Goal: Find specific page/section: Find specific page/section

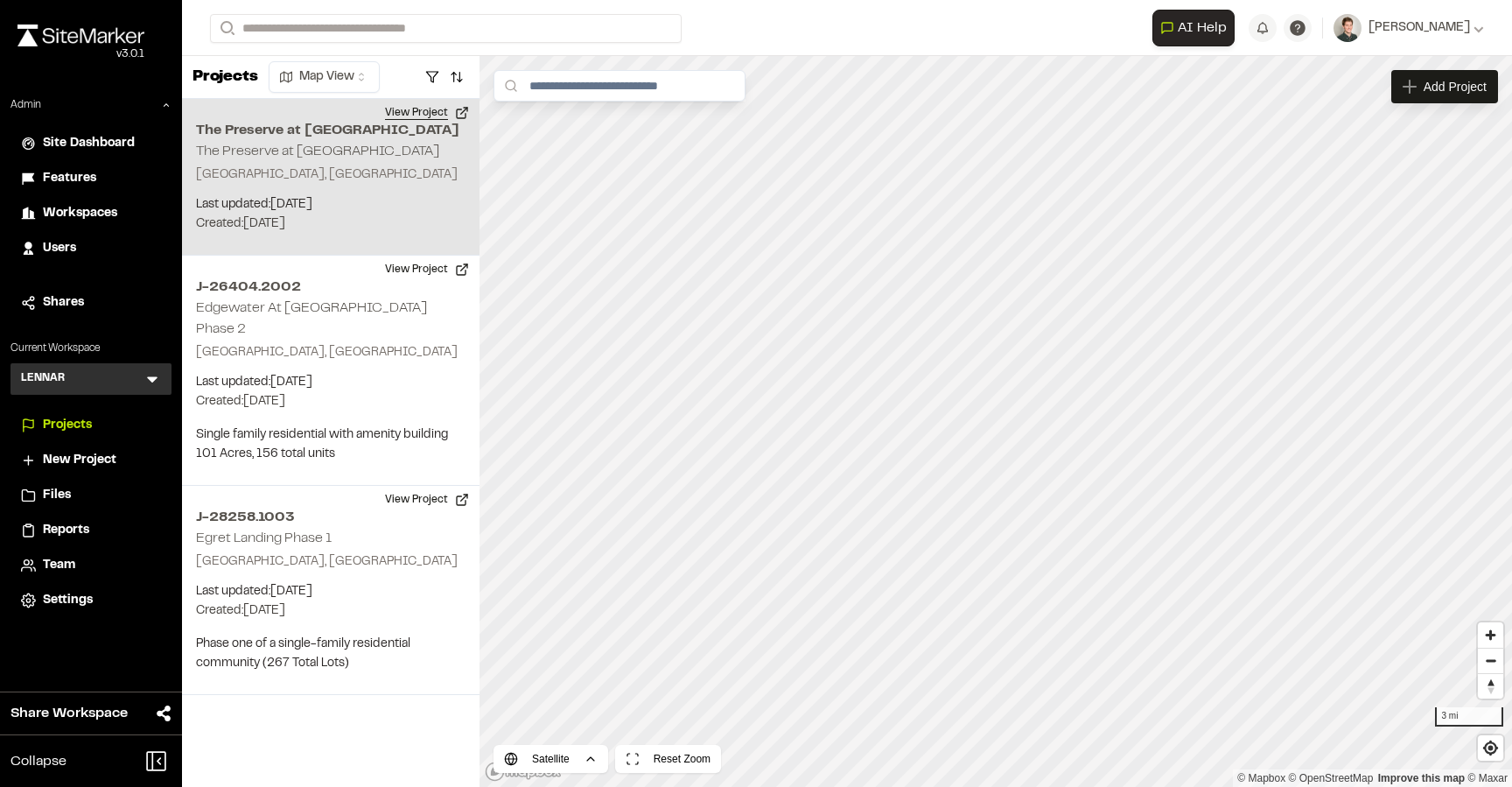
click at [419, 113] on button "View Project" at bounding box center [426, 113] width 105 height 28
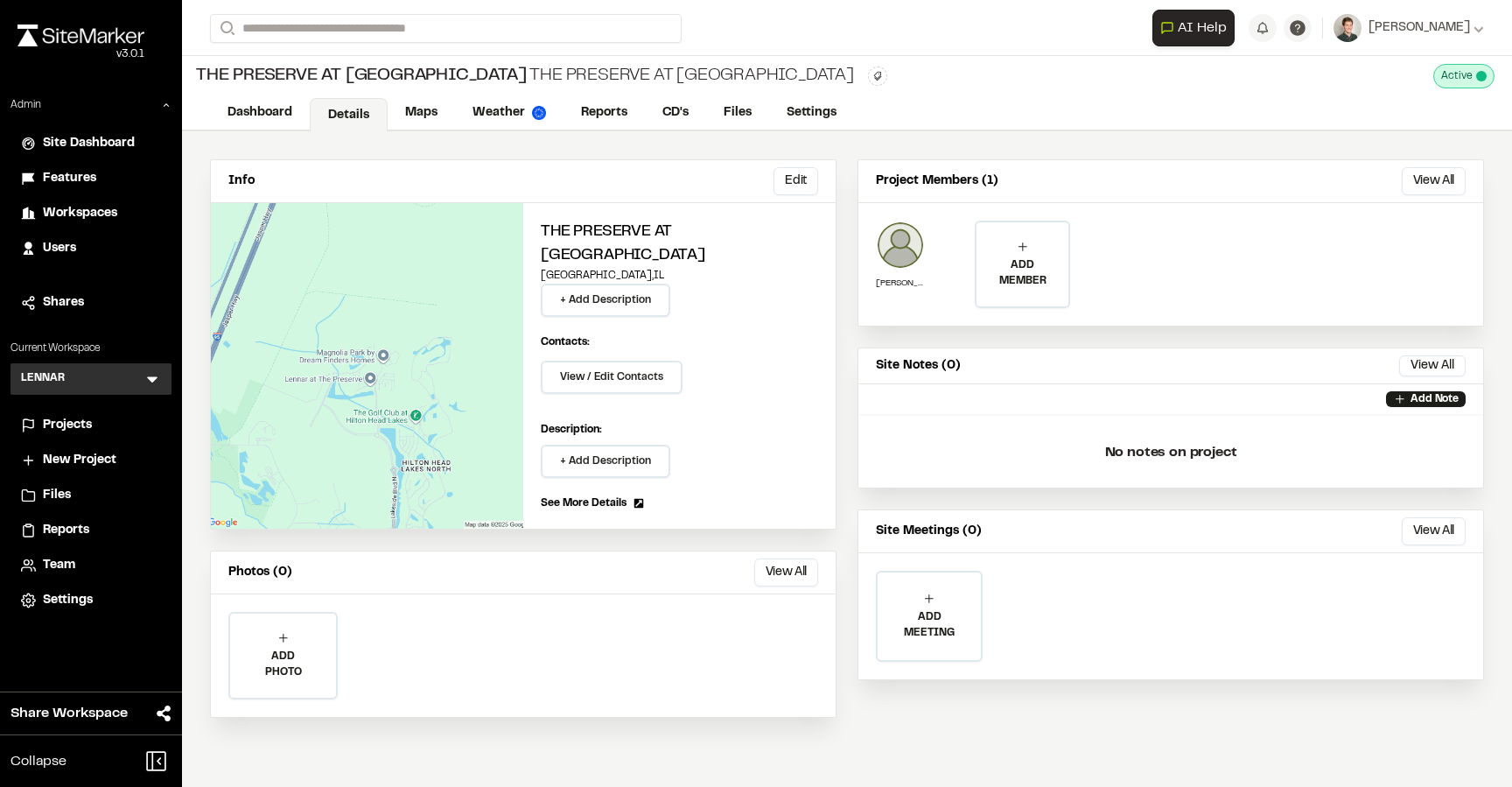
click at [587, 137] on div "Info Edit Edit The Preserve at Hilton Head Lakes Knoxville , IL + Add Descripti…" at bounding box center [847, 438] width 1330 height 615
click at [587, 124] on link "Reports" at bounding box center [605, 114] width 84 height 33
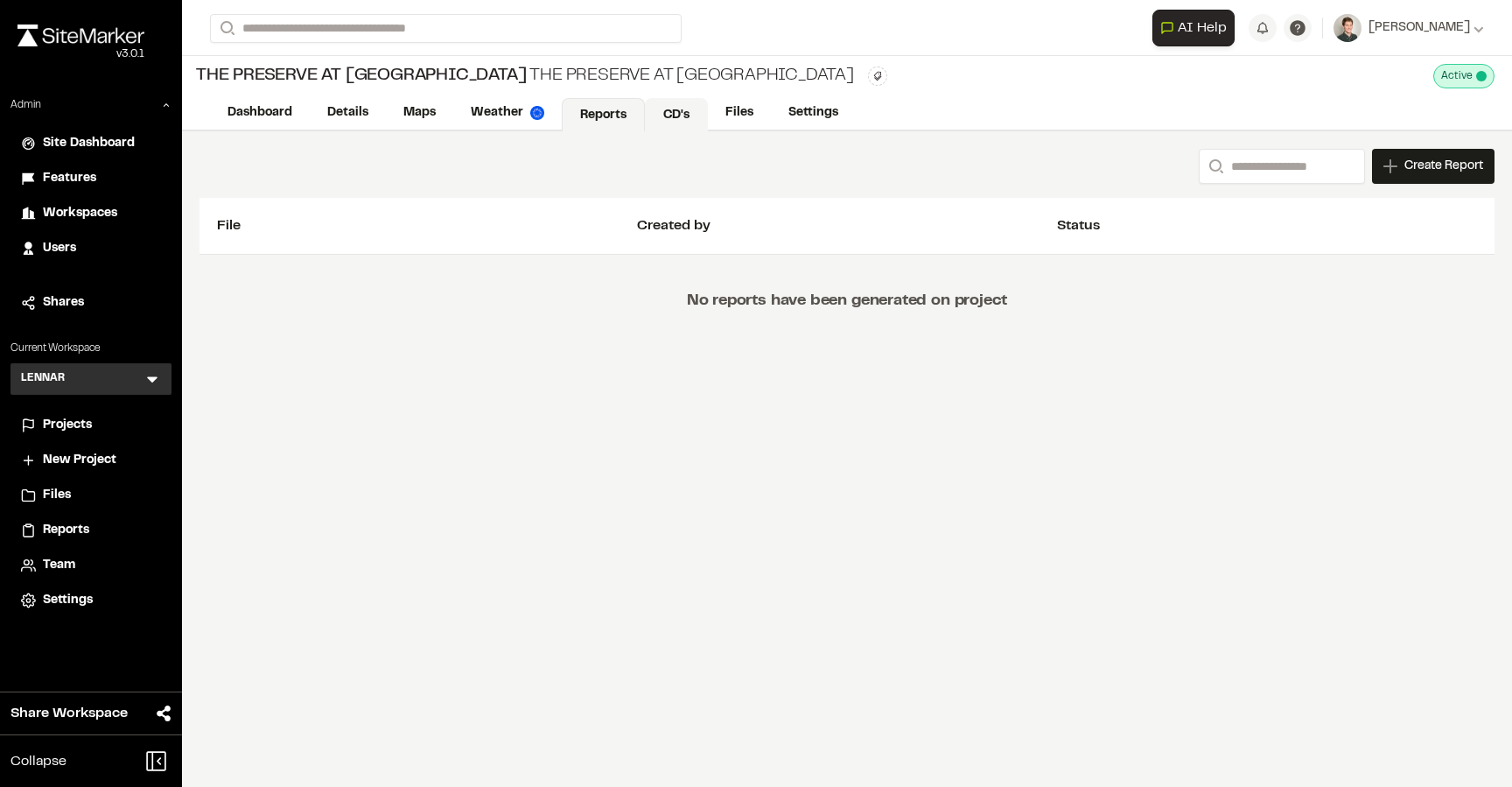
click at [667, 113] on link "CD's" at bounding box center [677, 114] width 63 height 33
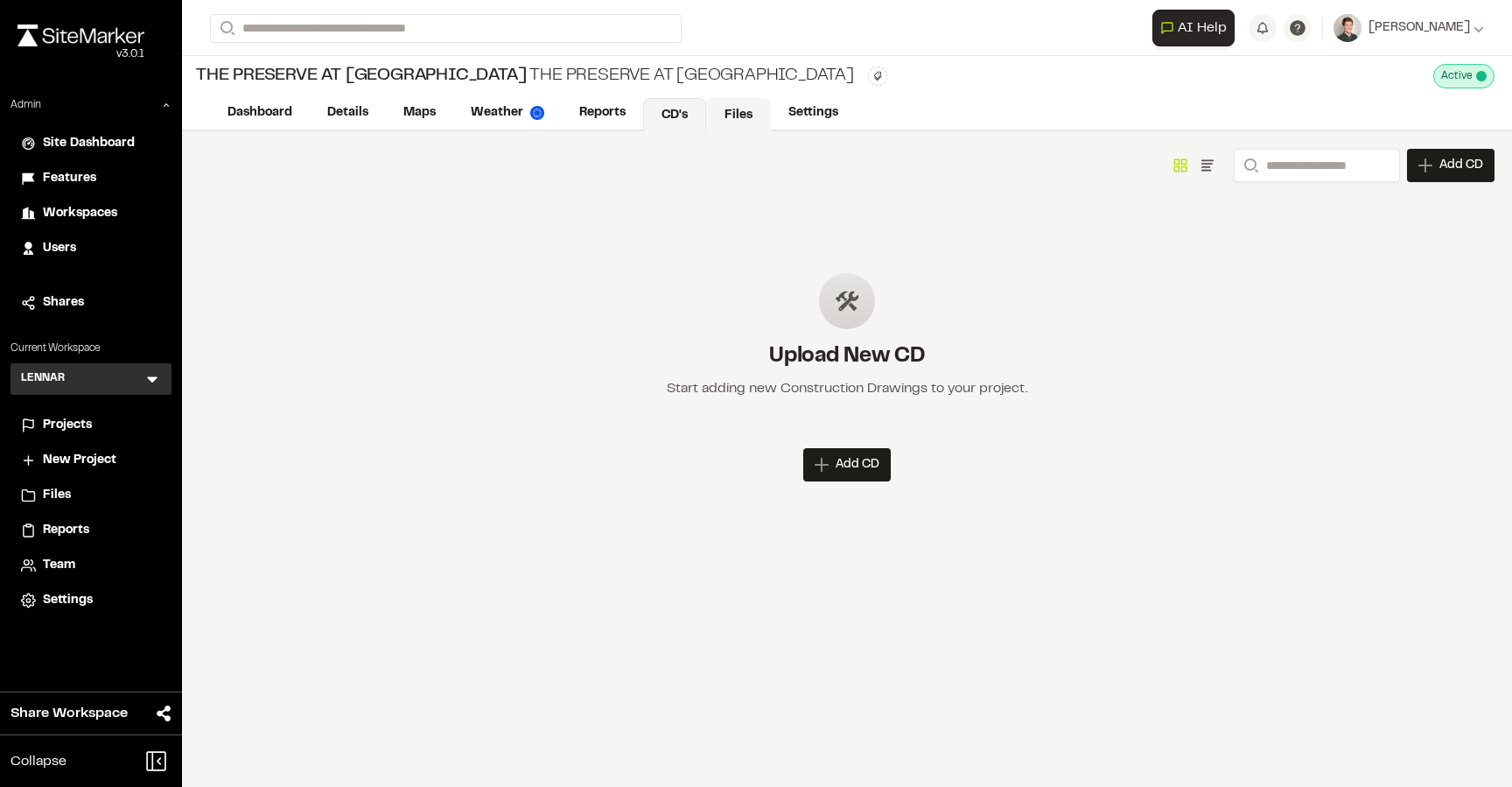
click at [712, 106] on link "Files" at bounding box center [738, 114] width 65 height 33
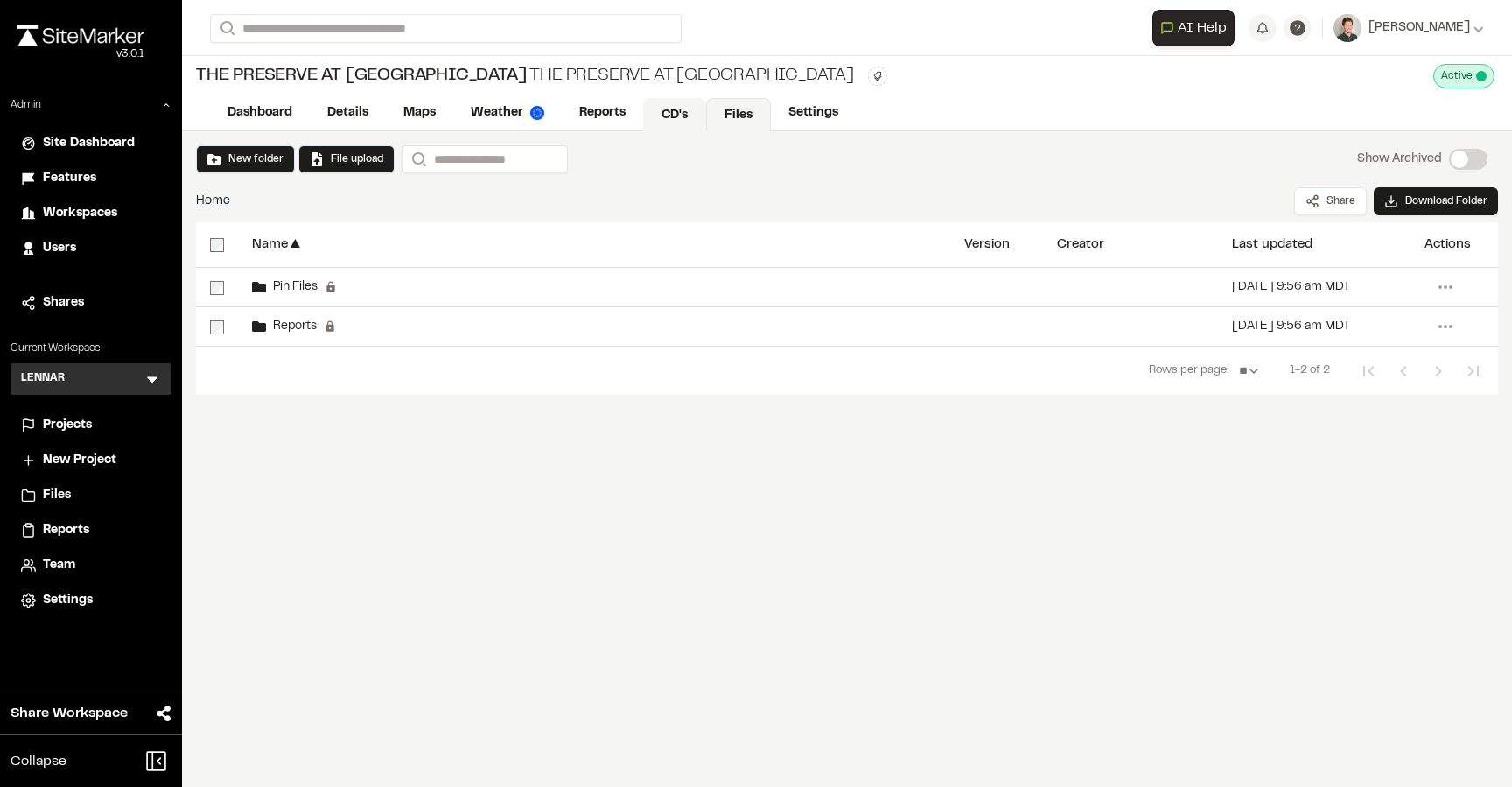
click at [687, 111] on link "CD's" at bounding box center [675, 114] width 63 height 33
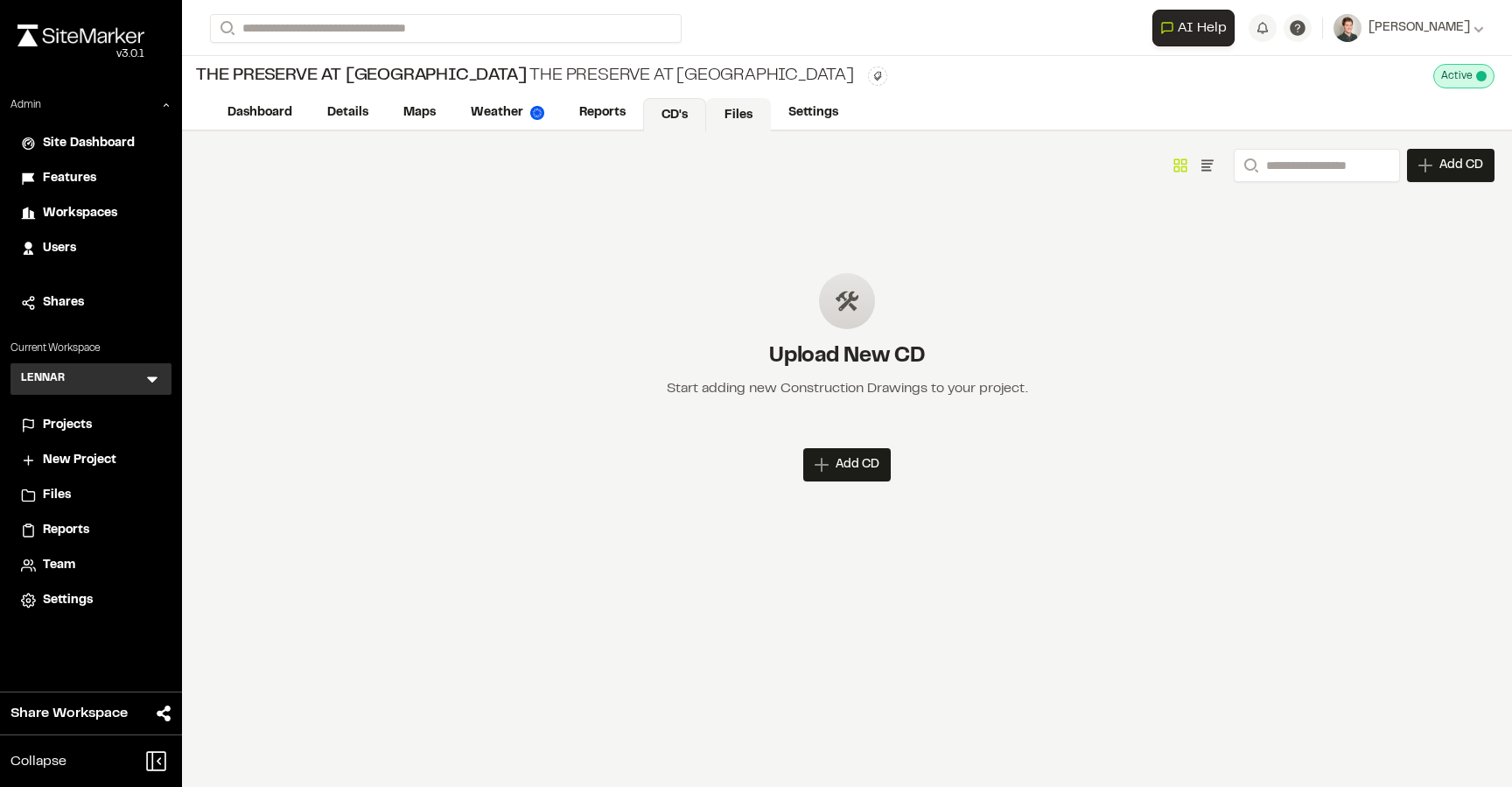
click at [726, 107] on link "Files" at bounding box center [738, 114] width 65 height 33
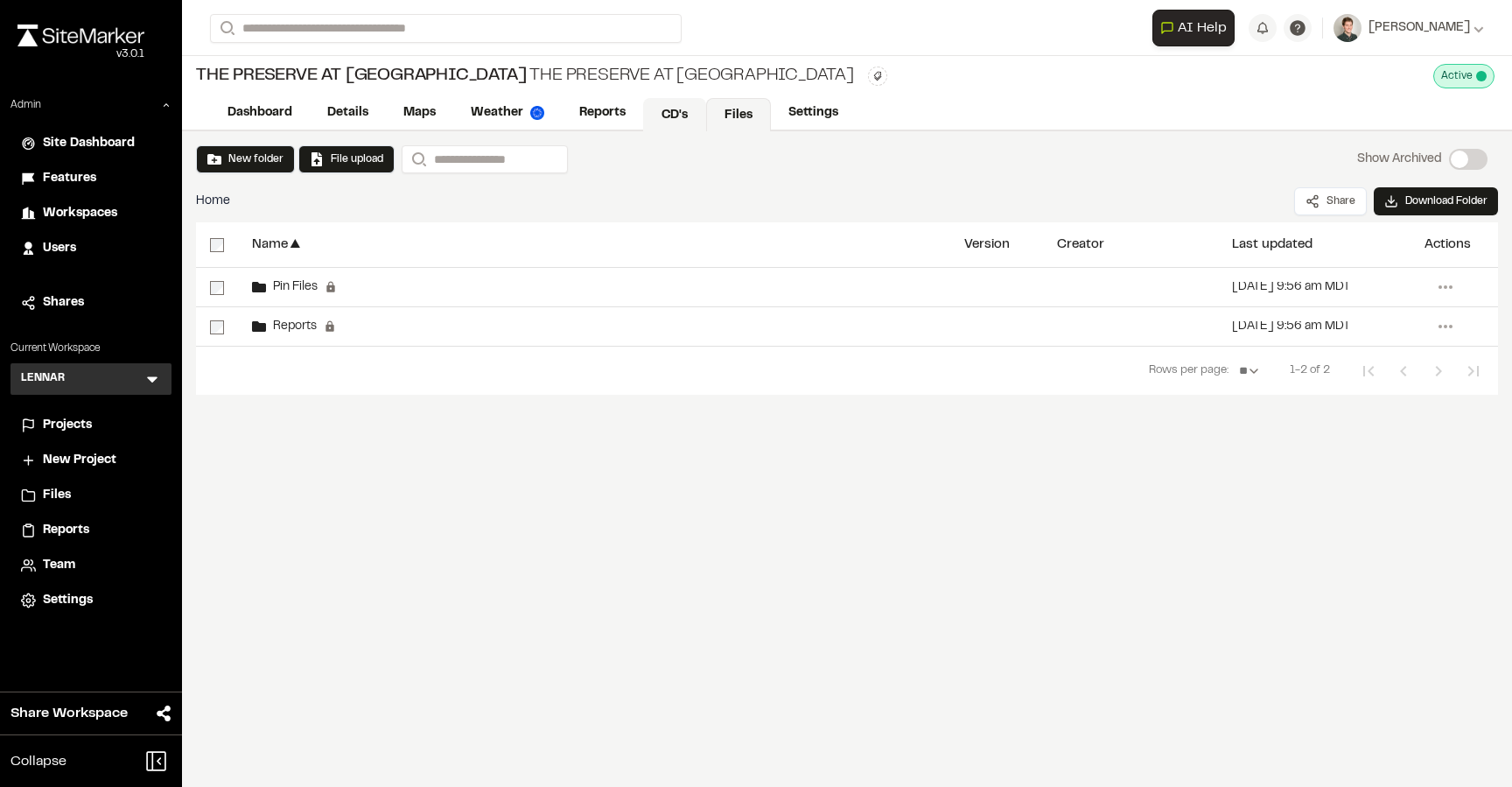
click at [664, 123] on link "CD's" at bounding box center [675, 114] width 63 height 33
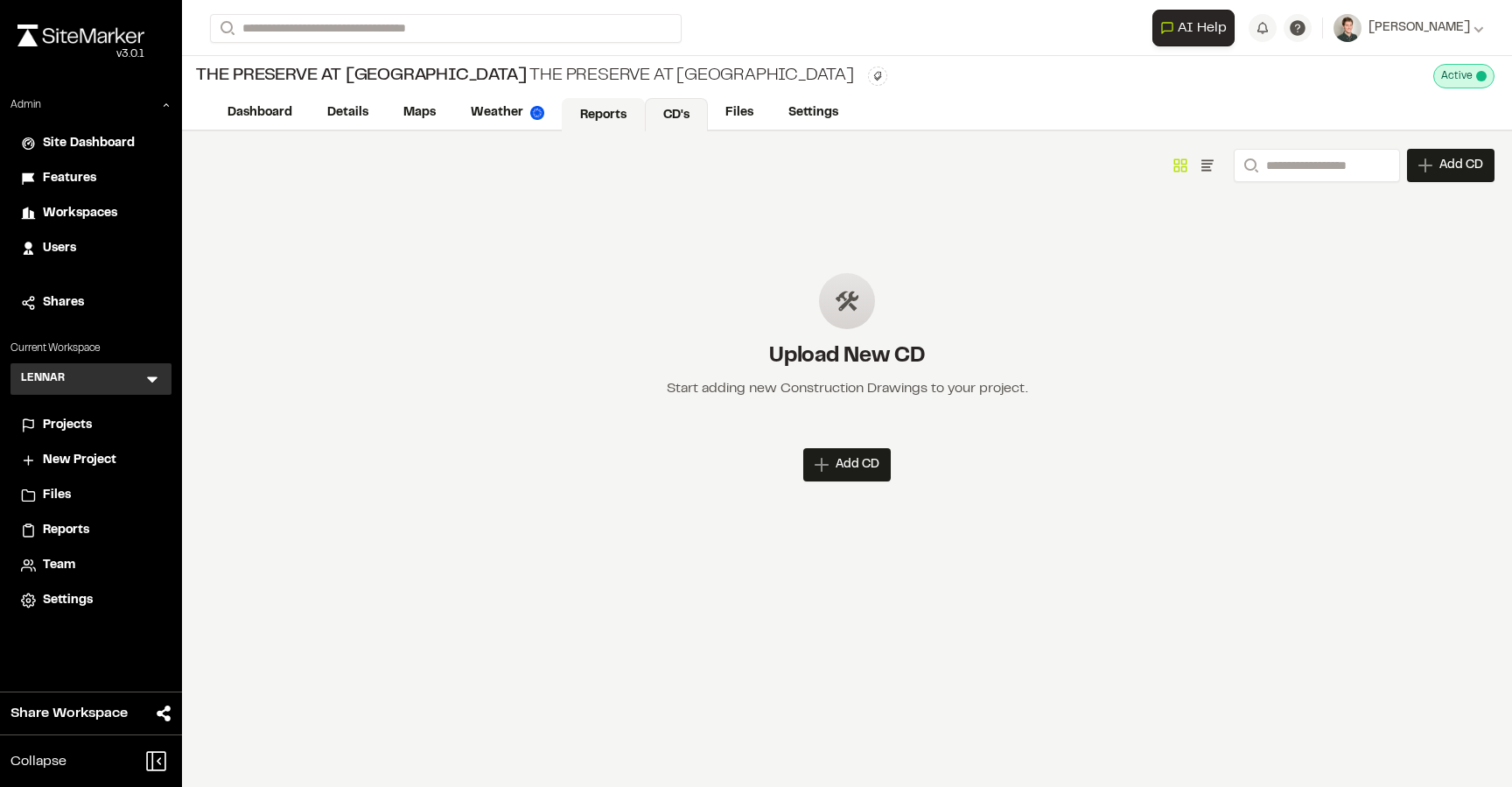
click at [610, 112] on link "Reports" at bounding box center [603, 114] width 84 height 33
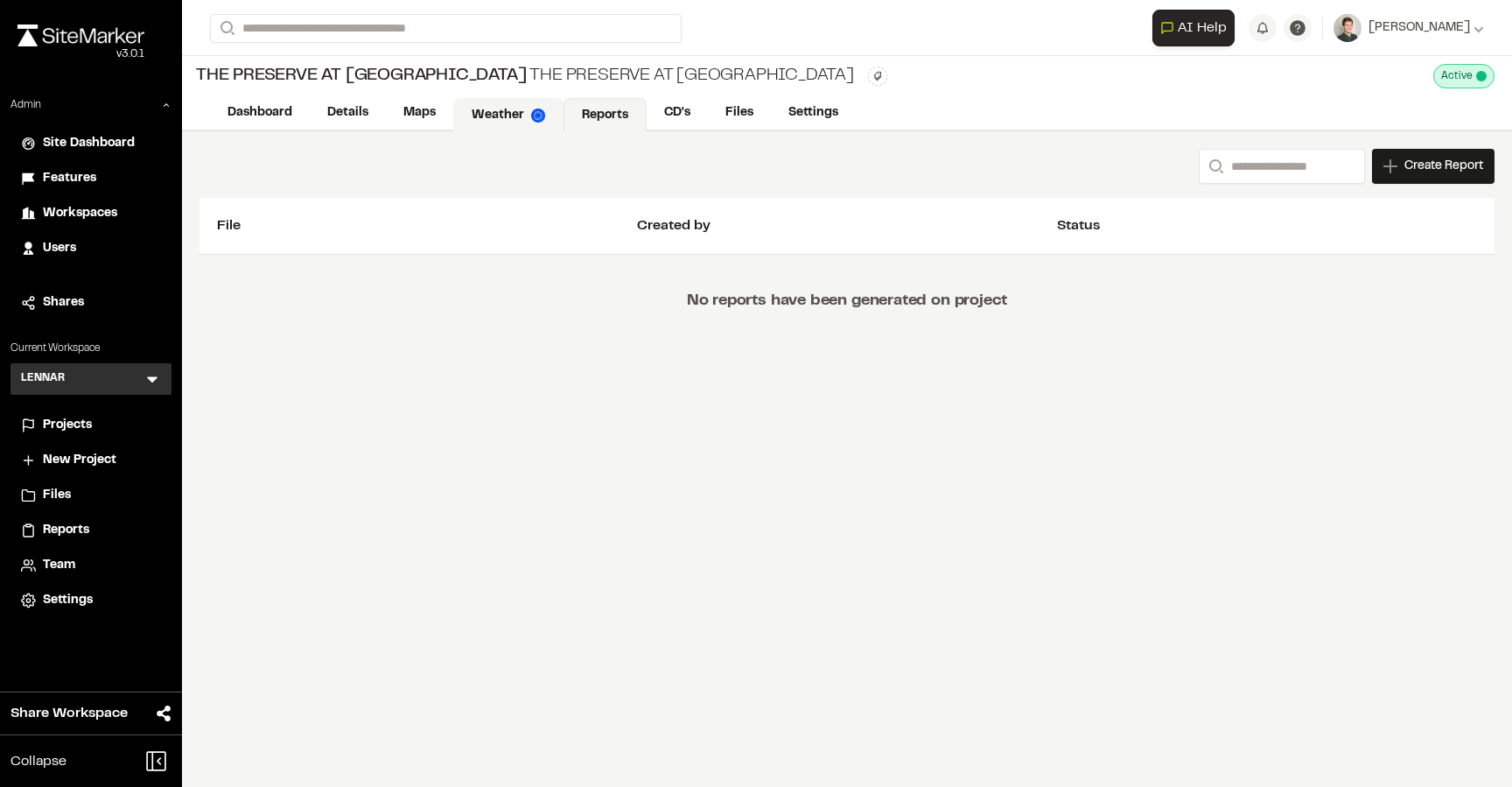
click at [527, 105] on link "Weather" at bounding box center [508, 114] width 110 height 33
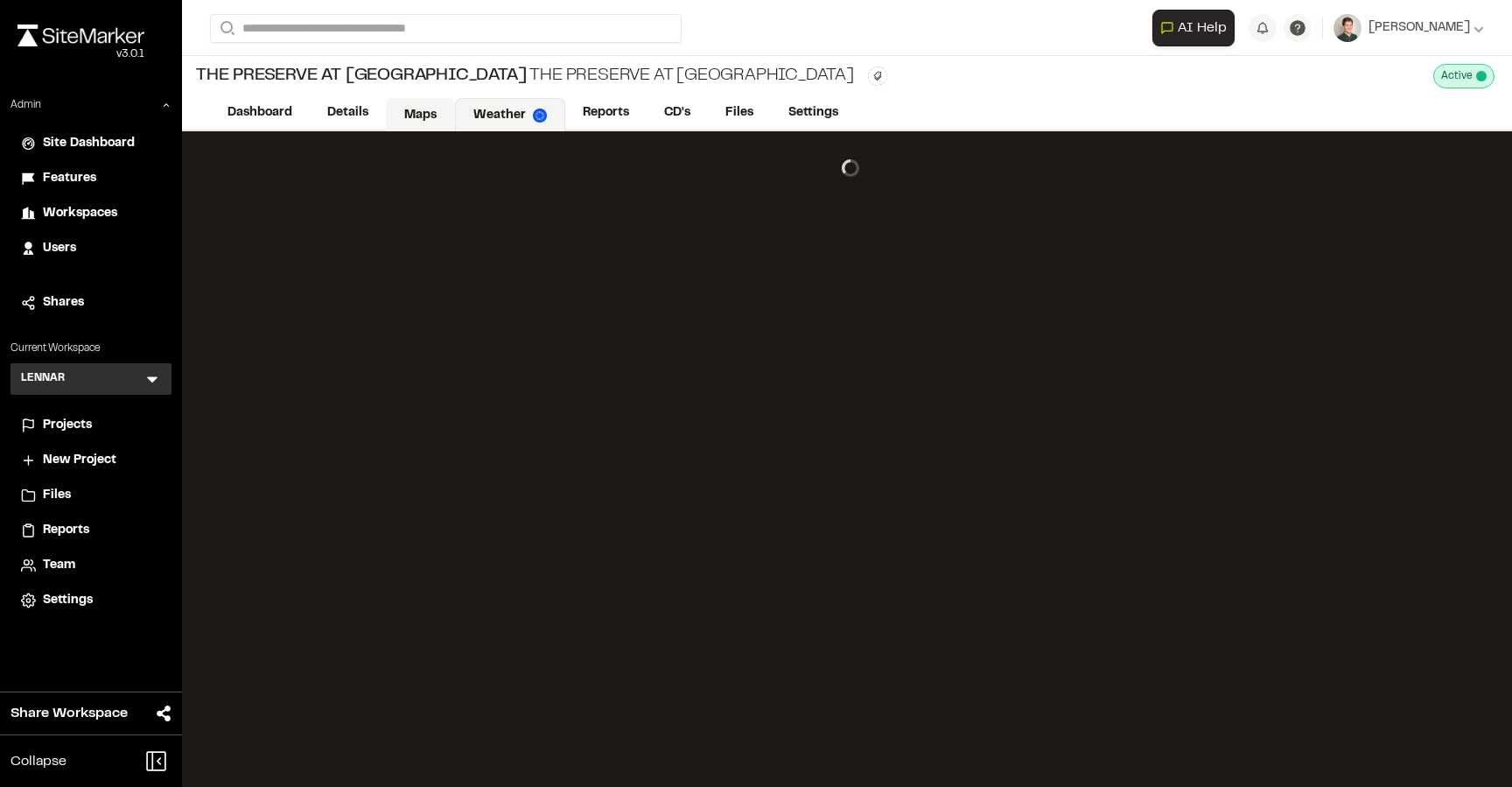
click at [437, 111] on link "Maps" at bounding box center [420, 114] width 69 height 33
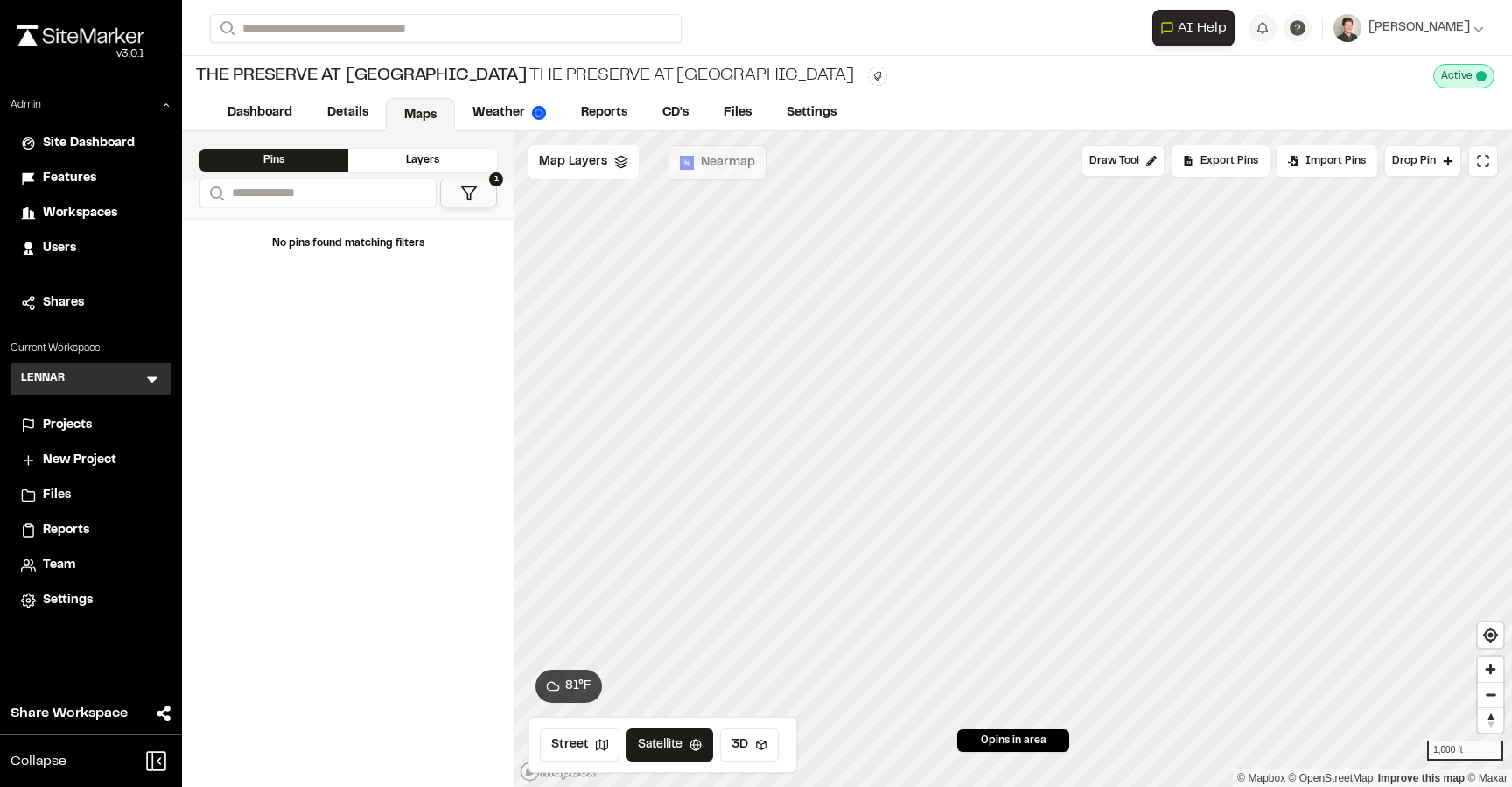
click at [898, 85] on div "The Preserve at Hilton Head Lakes The Preserve at Hilton Head Lakes Type Enter …" at bounding box center [847, 77] width 1330 height 40
click at [363, 115] on link "Details" at bounding box center [348, 114] width 78 height 33
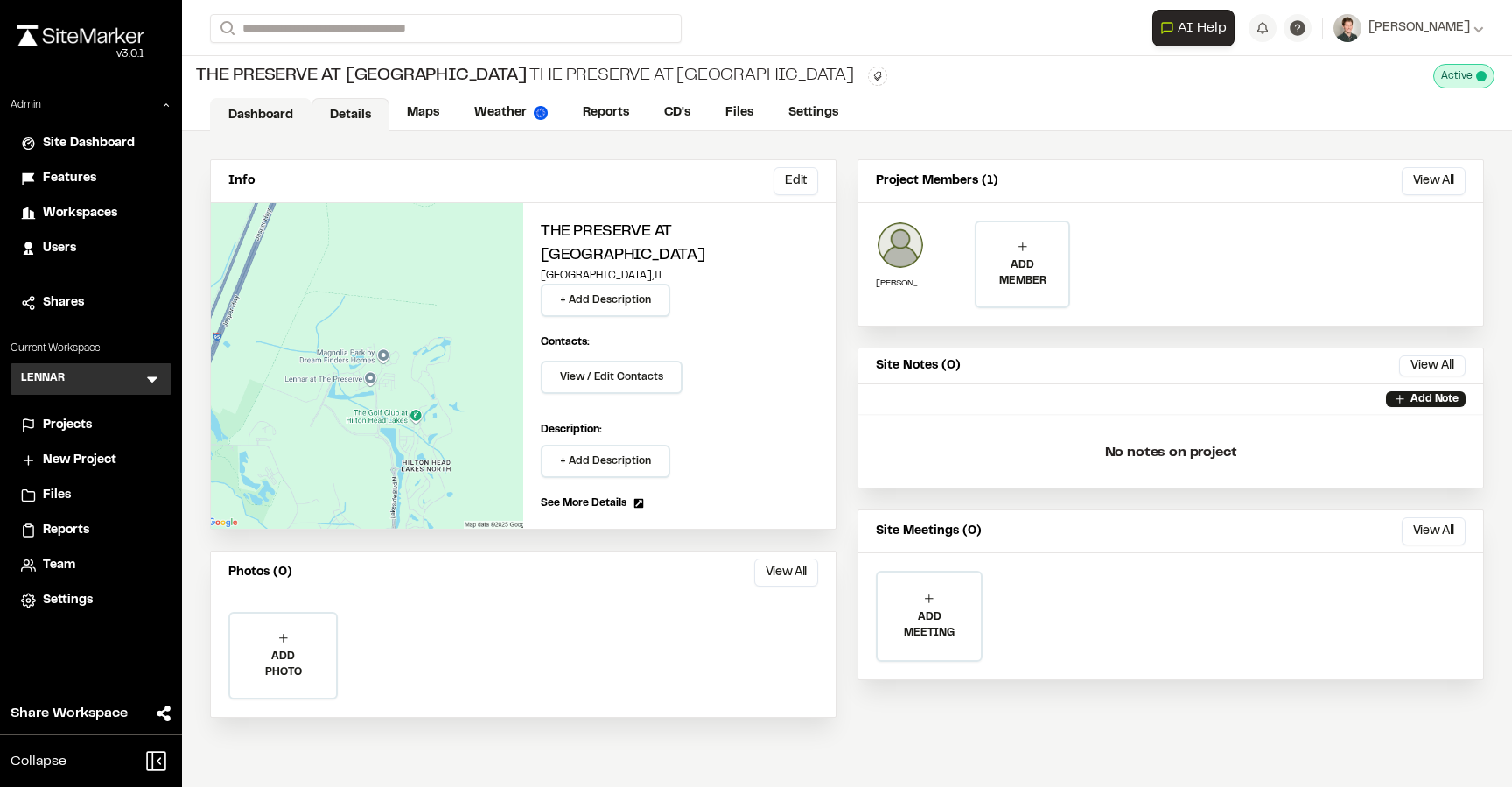
click at [269, 106] on link "Dashboard" at bounding box center [260, 114] width 101 height 33
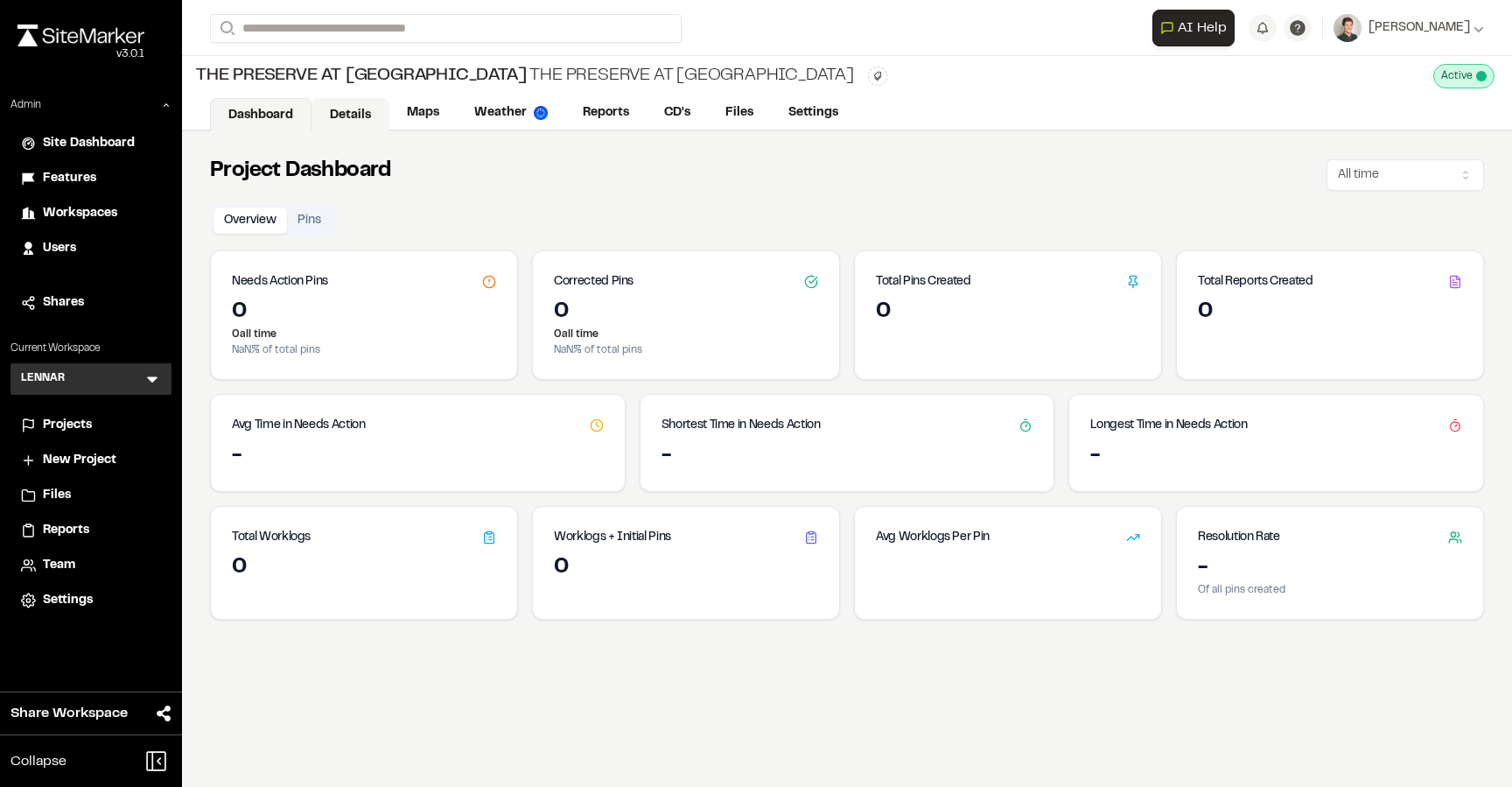
click at [337, 102] on link "Details" at bounding box center [350, 114] width 78 height 33
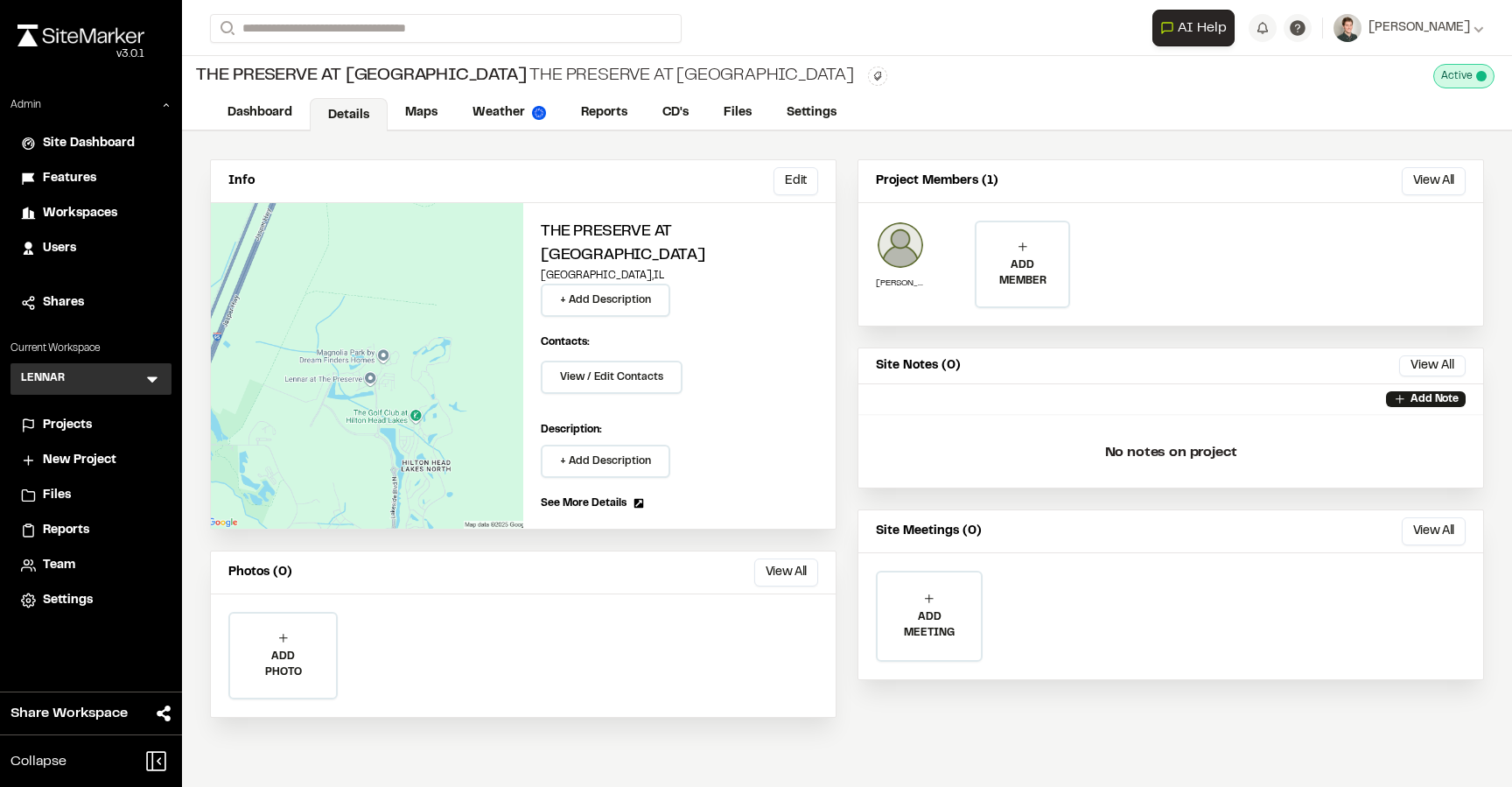
click at [837, 158] on div "Info Edit Edit The Preserve at Hilton Head Lakes Knoxville , IL + Add Descripti…" at bounding box center [847, 438] width 1330 height 615
click at [442, 100] on link "Maps" at bounding box center [422, 114] width 69 height 33
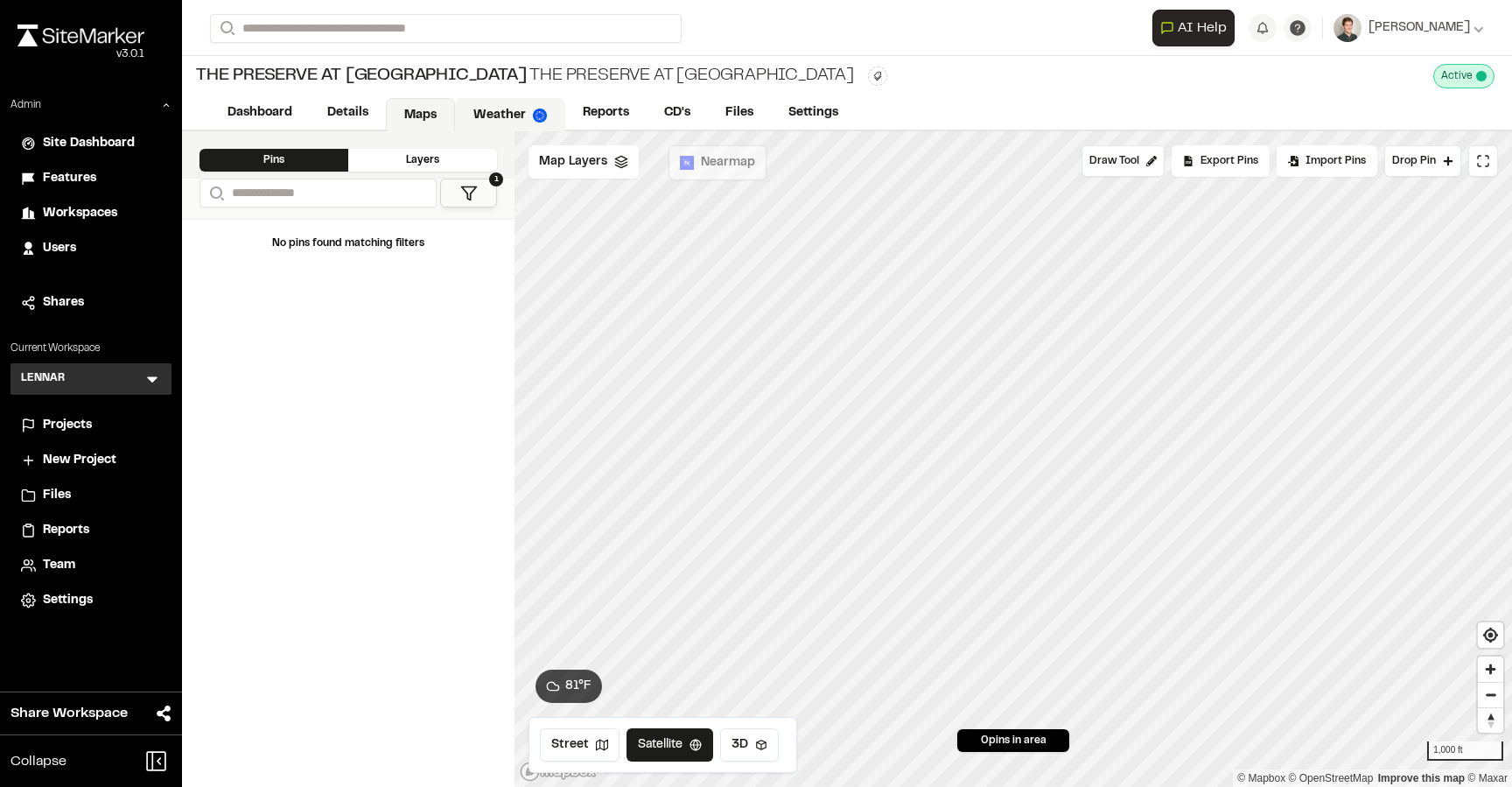
click at [490, 98] on link "Weather" at bounding box center [510, 114] width 110 height 33
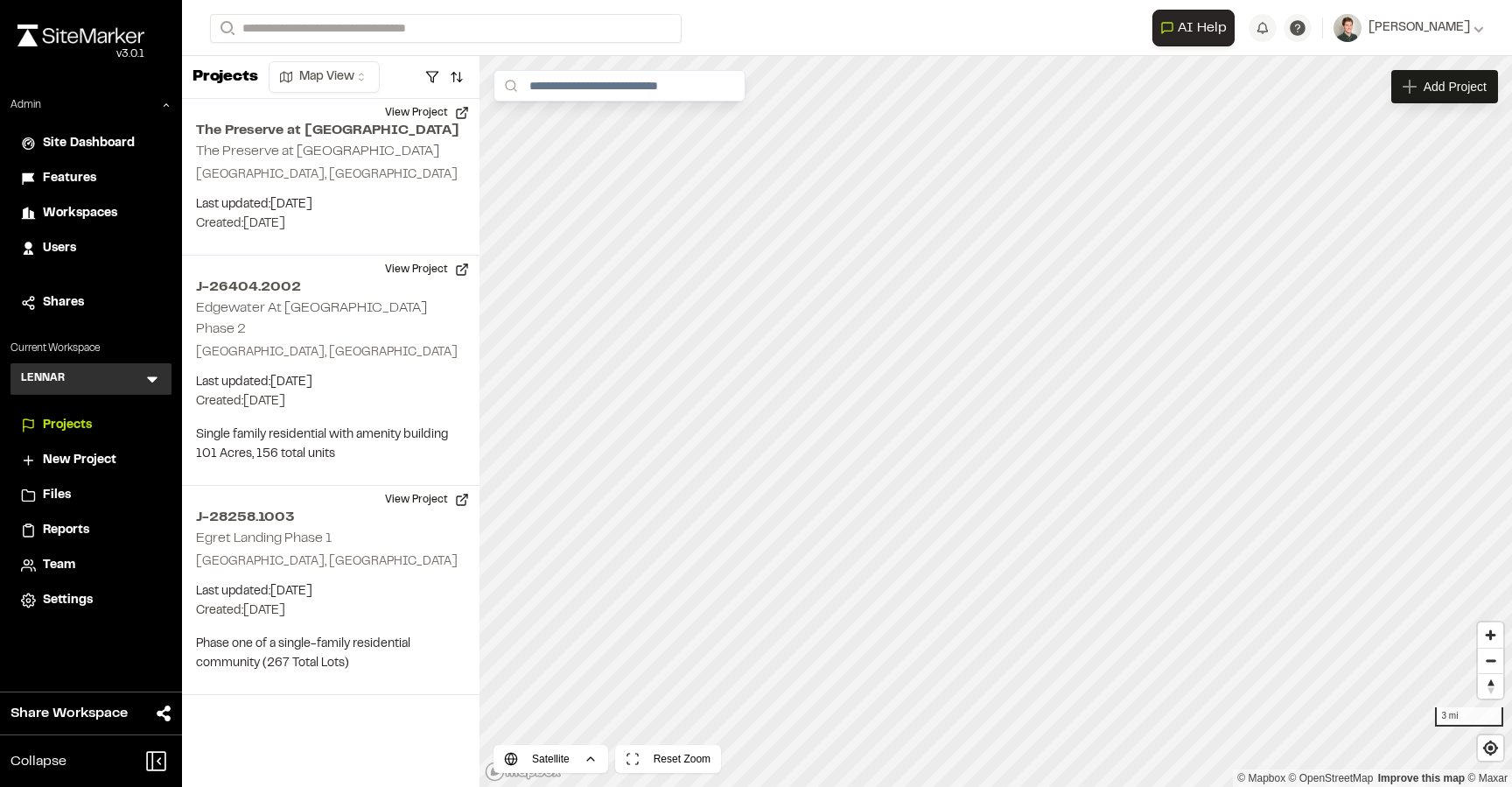
click at [141, 381] on div "LENNAR L Menu" at bounding box center [91, 379] width 161 height 32
click at [150, 381] on icon at bounding box center [152, 380] width 11 height 6
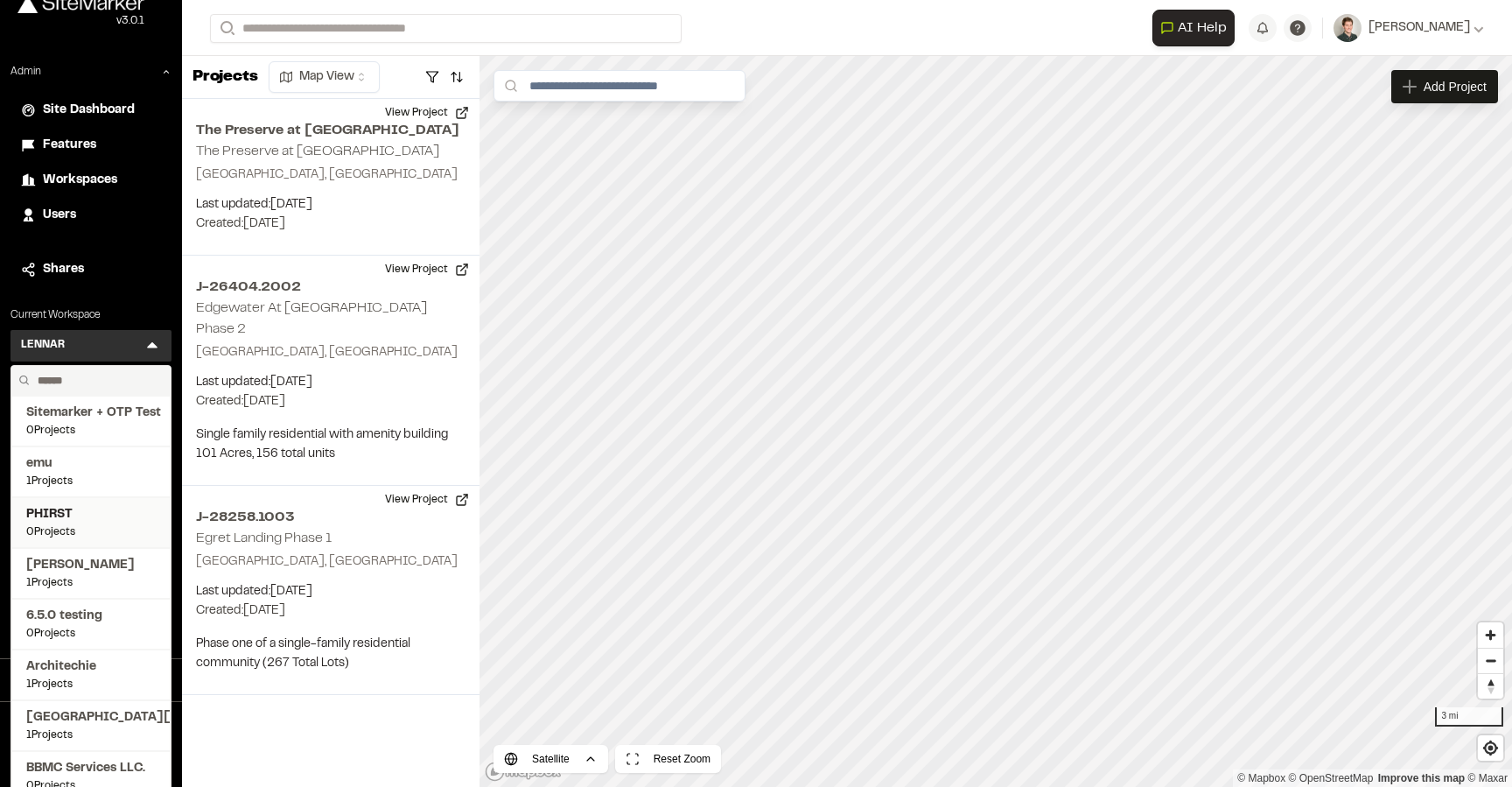
scroll to position [35, 0]
click at [66, 375] on input "text" at bounding box center [97, 379] width 133 height 30
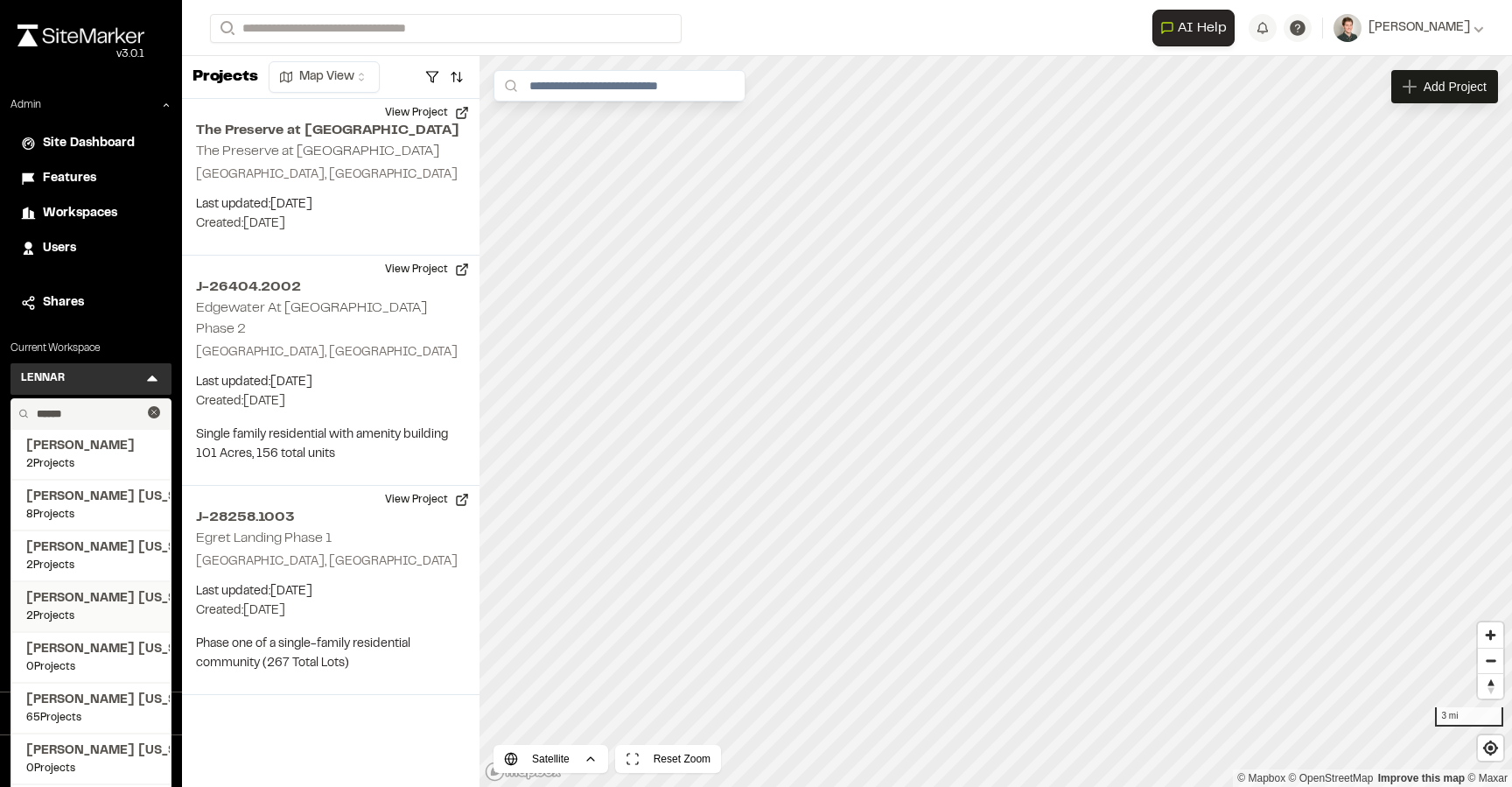
scroll to position [150, 0]
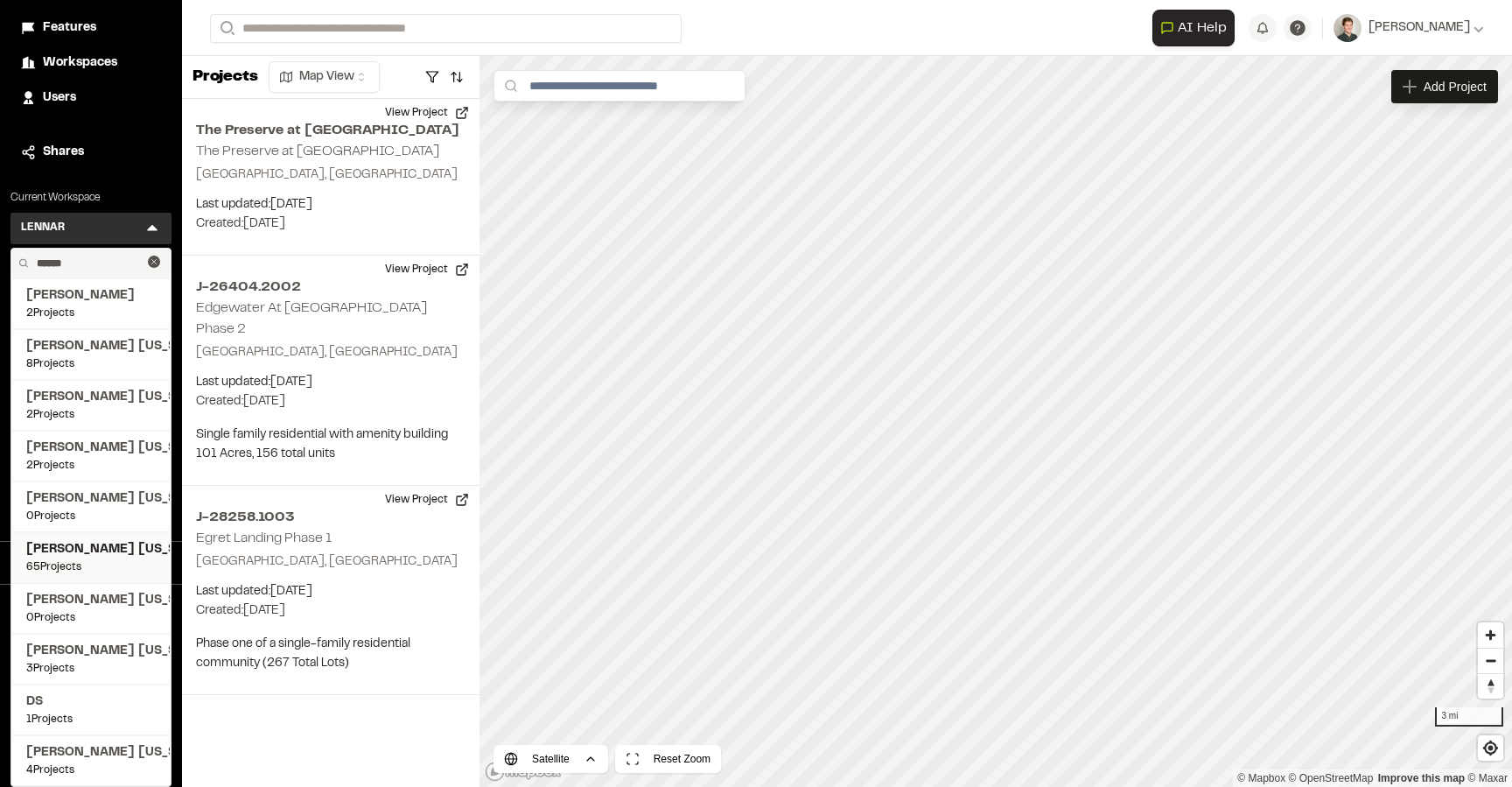
type input "******"
click at [92, 546] on span "Kimley Horn Texas" at bounding box center [91, 550] width 129 height 19
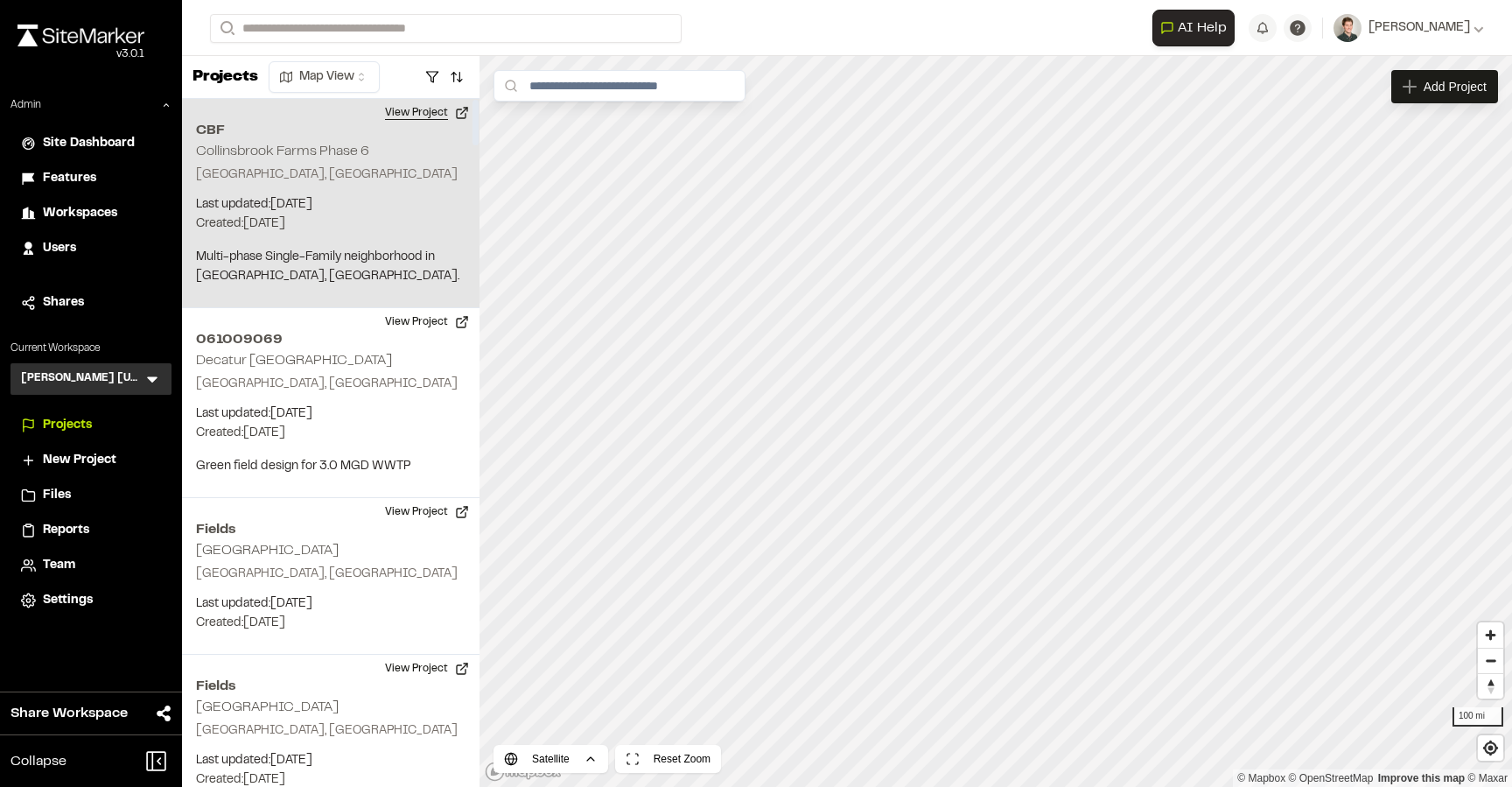
click at [428, 110] on button "View Project" at bounding box center [426, 113] width 105 height 28
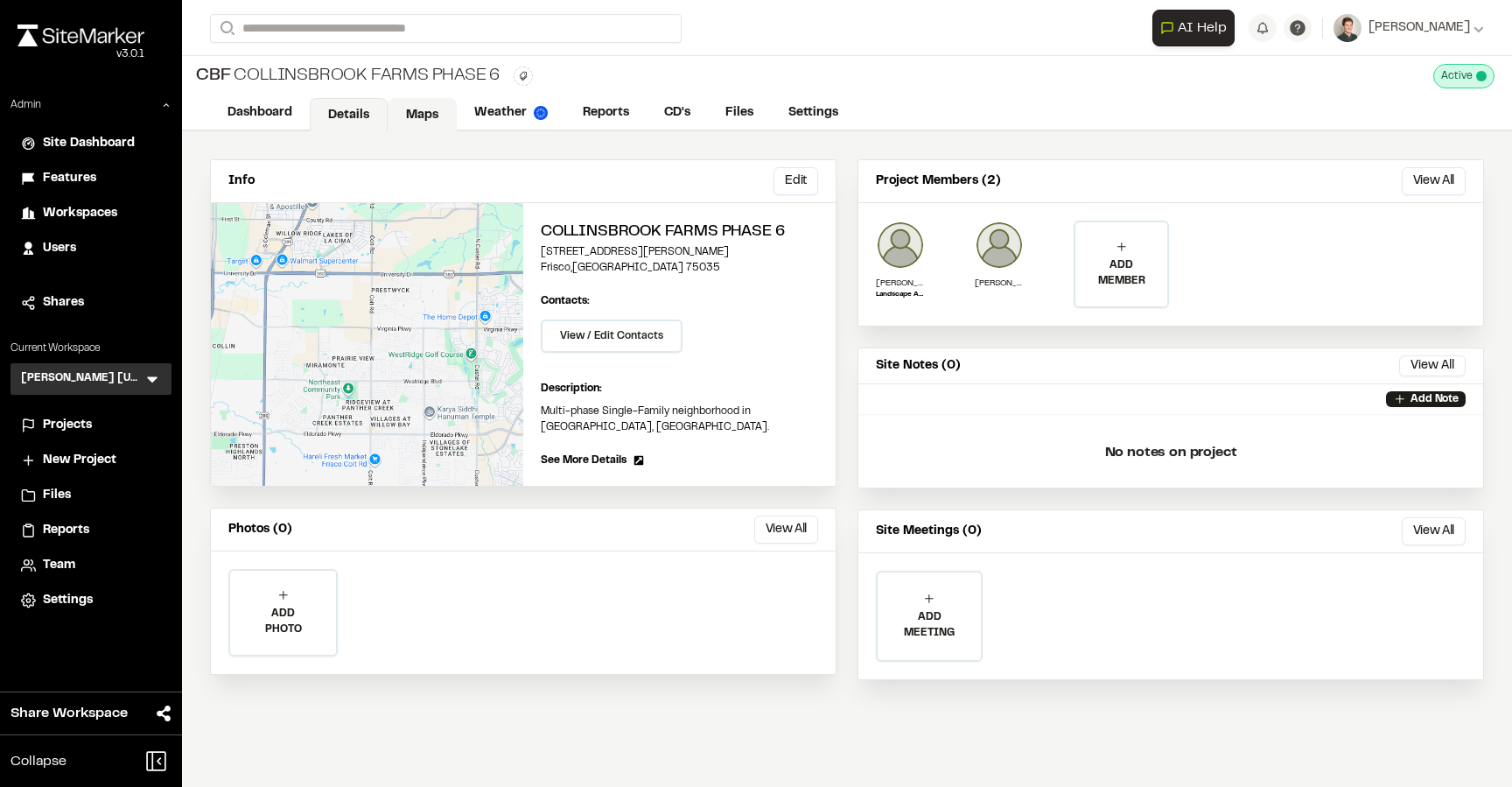
click at [436, 120] on link "Maps" at bounding box center [422, 114] width 69 height 33
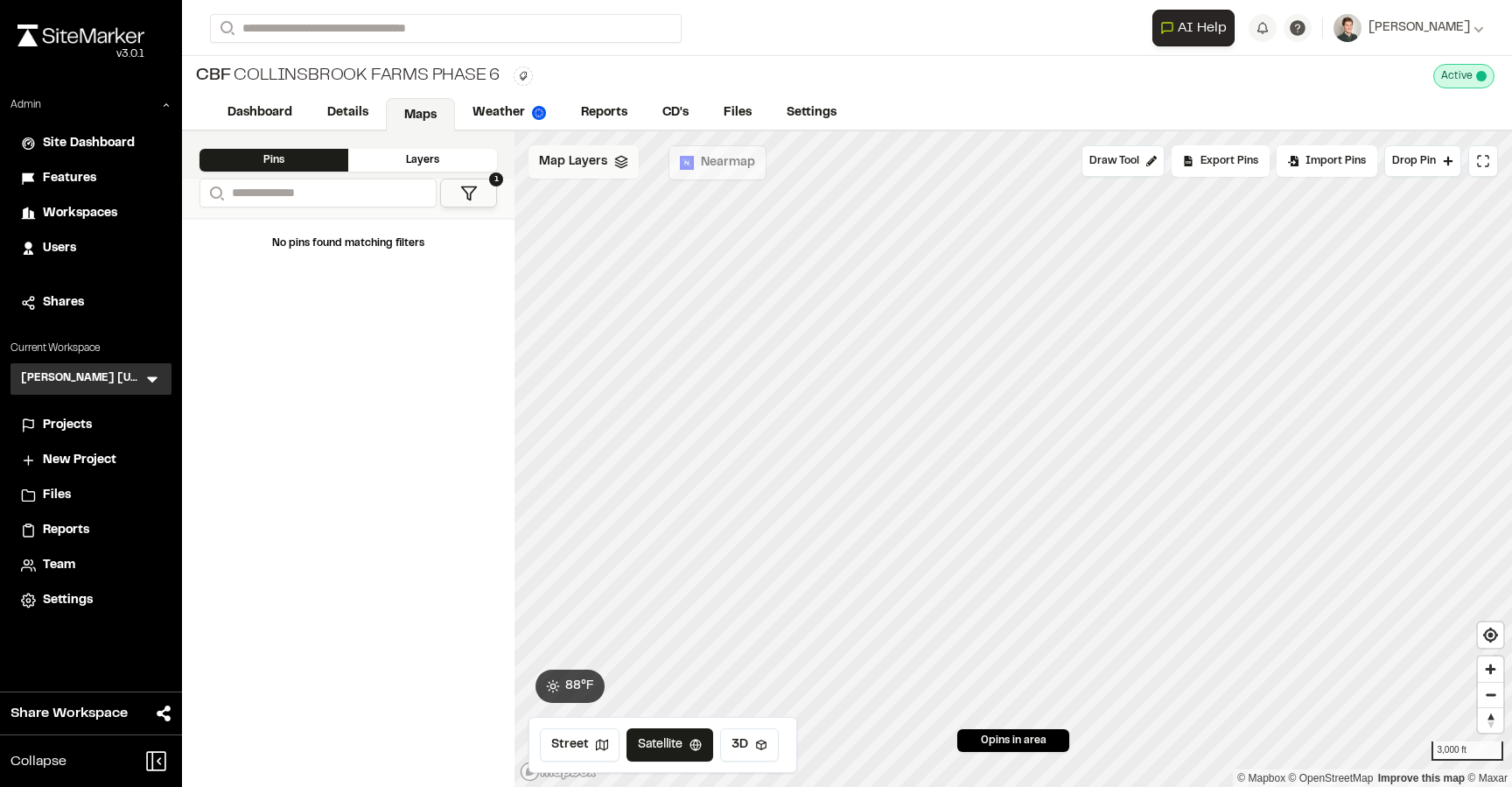
click at [615, 174] on div "Map Layers" at bounding box center [583, 162] width 110 height 33
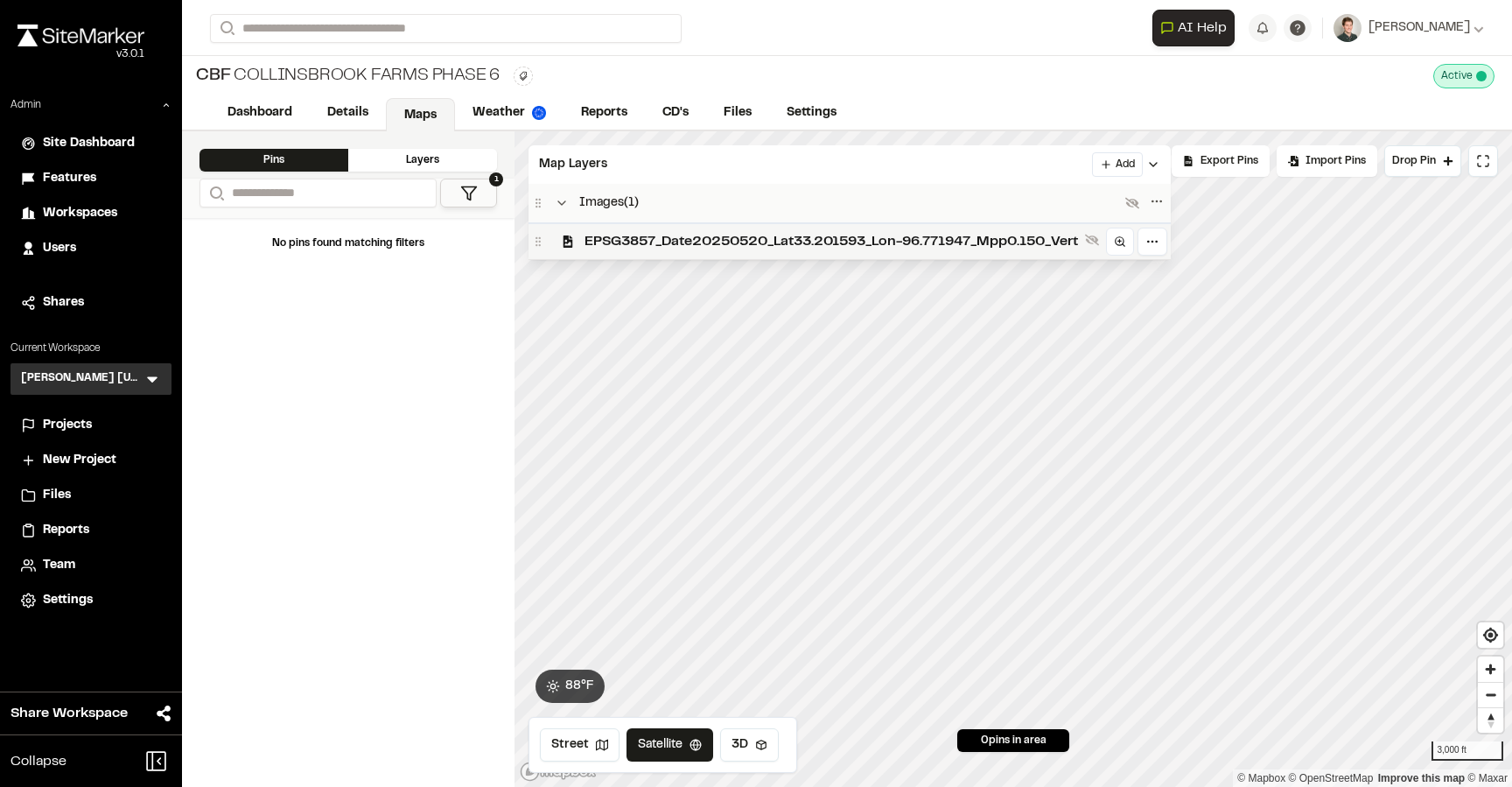
click at [623, 235] on span "EPSG3857_Date20250520_Lat33.201593_Lon-96.771947_Mpp0.150_Vert" at bounding box center [831, 242] width 493 height 21
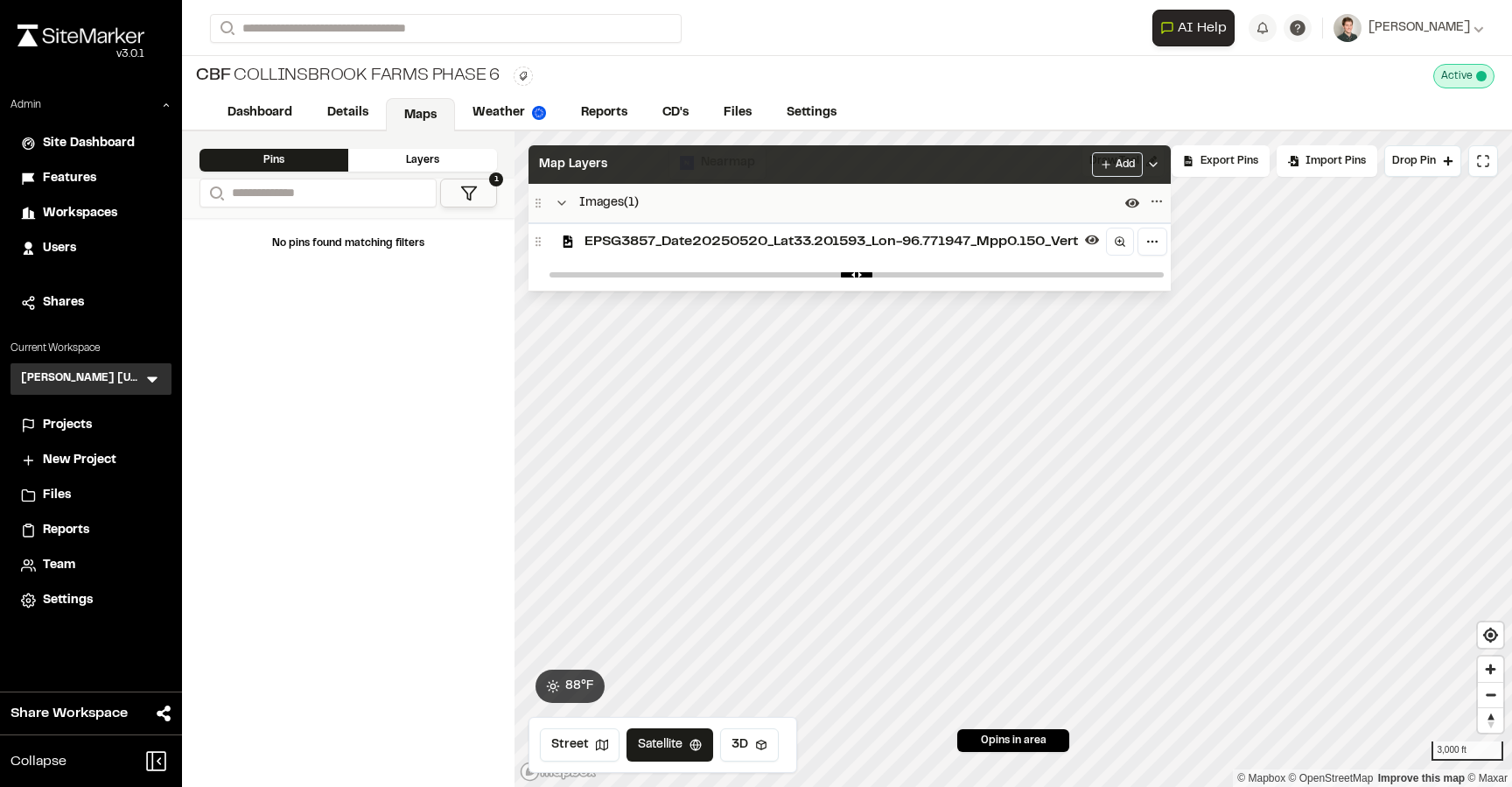
click at [677, 169] on div "Map Layers Add" at bounding box center [849, 164] width 643 height 39
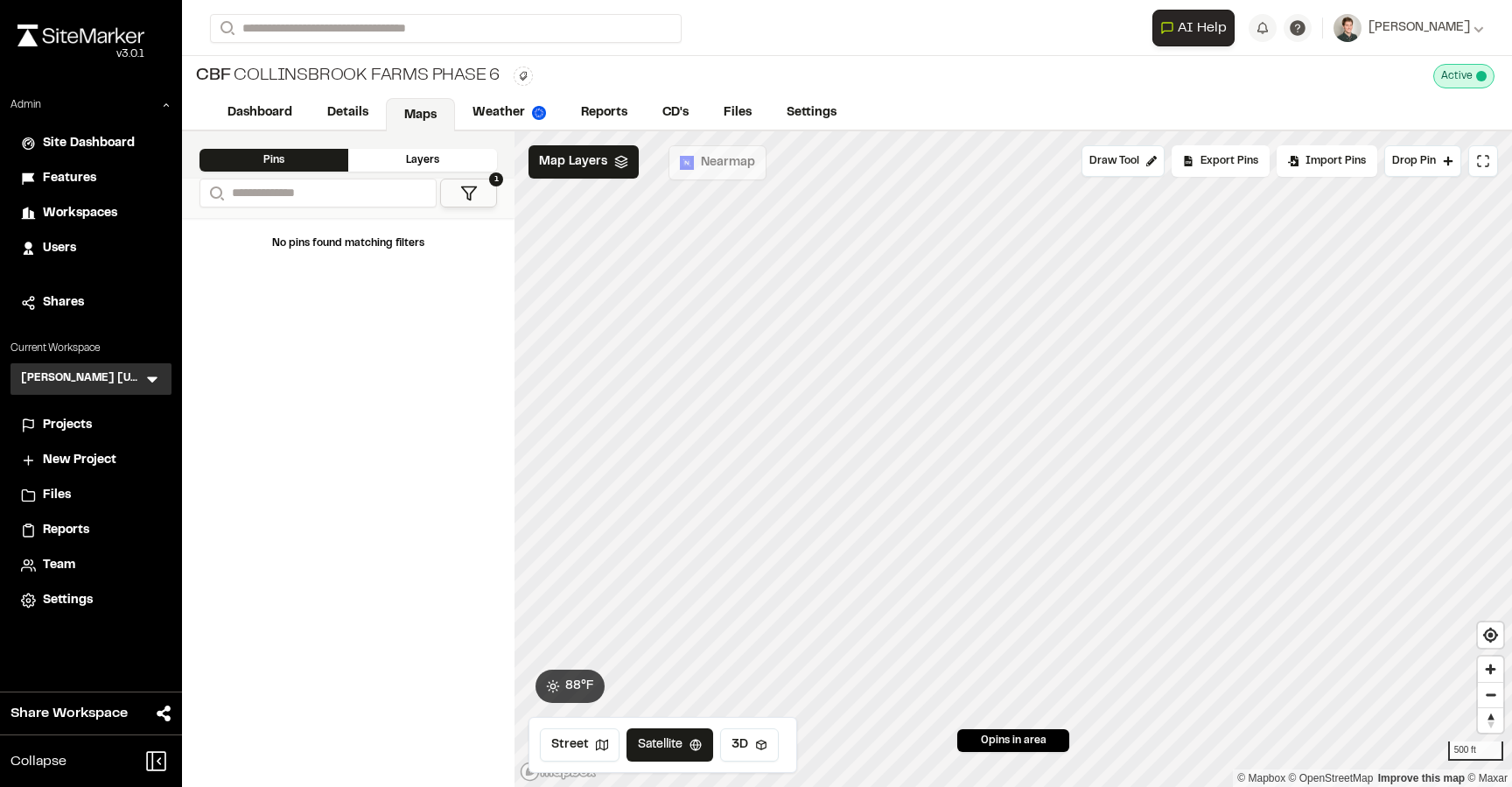
click at [818, 69] on div "CBF Collinsbrook Farms Phase 6 Type Enter or comma to add tag. Active Deactivat…" at bounding box center [847, 77] width 1330 height 40
